Goal: Understand process/instructions: Learn how to perform a task or action

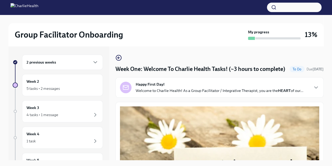
scroll to position [678, 0]
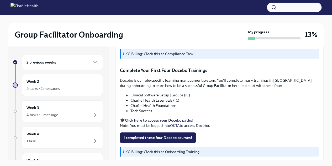
click at [94, 62] on icon "button" at bounding box center [95, 62] width 3 height 2
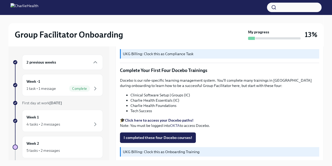
click at [49, 123] on div "4 tasks • 2 messages" at bounding box center [43, 123] width 34 height 5
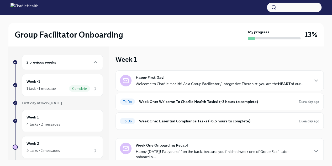
click at [185, 103] on h6 "Week One: Welcome To Charlie Health Tasks! (~3 hours to complete)" at bounding box center [216, 102] width 155 height 6
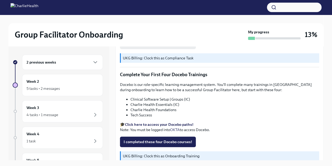
scroll to position [692, 0]
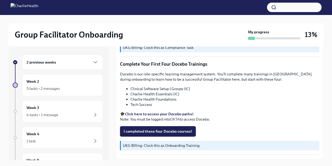
click at [183, 111] on strong "Click here to access your Docebo paths!" at bounding box center [159, 113] width 68 height 5
click at [148, 111] on strong "Click here to access your Docebo paths!" at bounding box center [159, 113] width 68 height 5
click at [219, 33] on div "Group Facilitator Onboarding" at bounding box center [130, 34] width 231 height 10
click at [162, 111] on strong "Click here to access your Docebo paths!" at bounding box center [159, 113] width 68 height 5
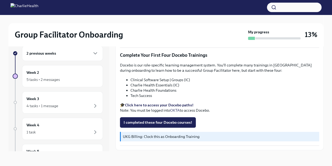
scroll to position [700, 0]
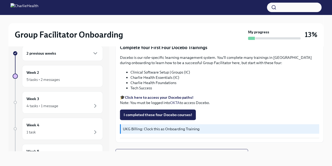
click at [50, 81] on div "5 tasks • 2 messages" at bounding box center [42, 79] width 33 height 5
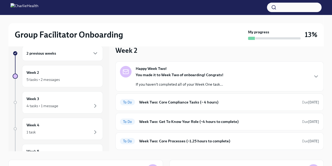
click at [313, 77] on icon "button" at bounding box center [316, 76] width 6 height 6
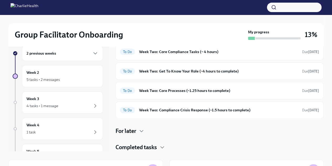
scroll to position [210, 0]
click at [179, 55] on h6 "Week Two: Core Compliance Tasks (~ 4 hours)" at bounding box center [218, 52] width 159 height 6
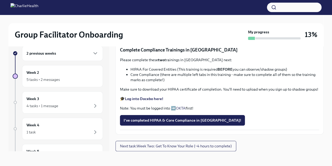
scroll to position [266, 0]
click at [159, 4] on strong "Complete your CPR & First Aid training HERE" at bounding box center [164, 1] width 79 height 5
